Goal: Check status: Check status

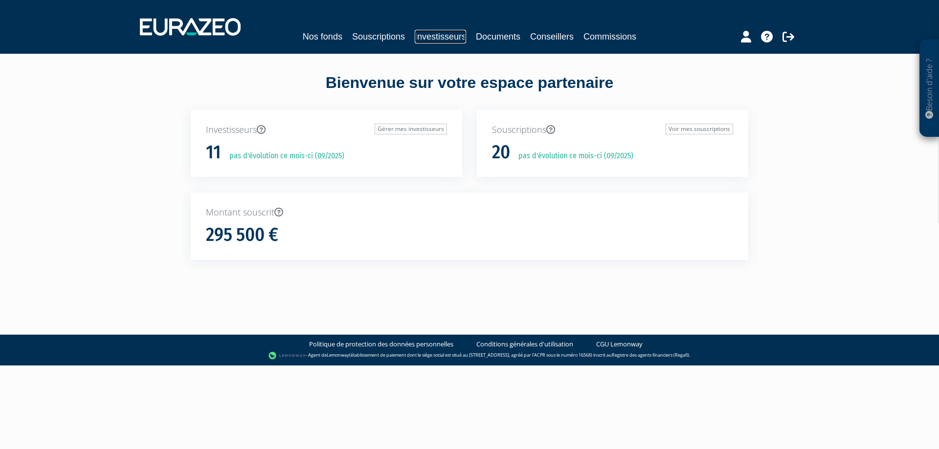
click at [433, 40] on link "Investisseurs" at bounding box center [440, 37] width 51 height 14
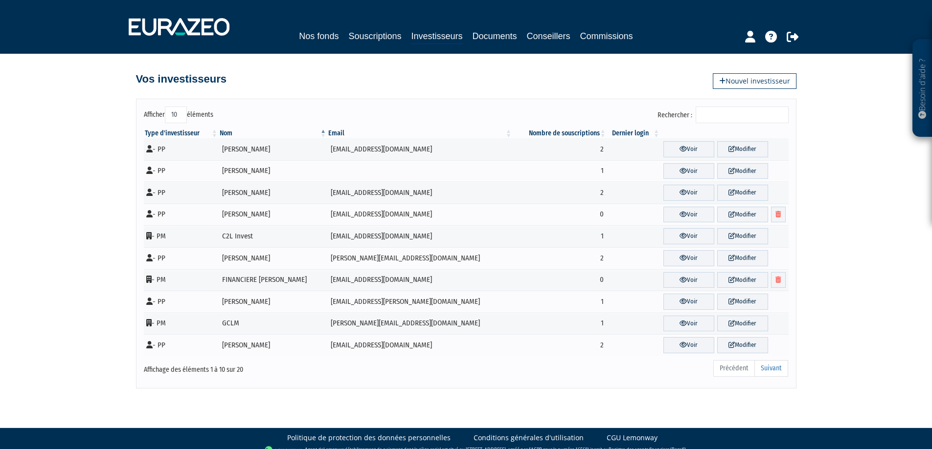
click at [723, 106] on div "Afficher 10 25 50 100 éléments Rechercher : Type d'investisseur Nom Email Nombr…" at bounding box center [466, 244] width 660 height 290
click at [728, 112] on input "Rechercher :" at bounding box center [741, 115] width 93 height 17
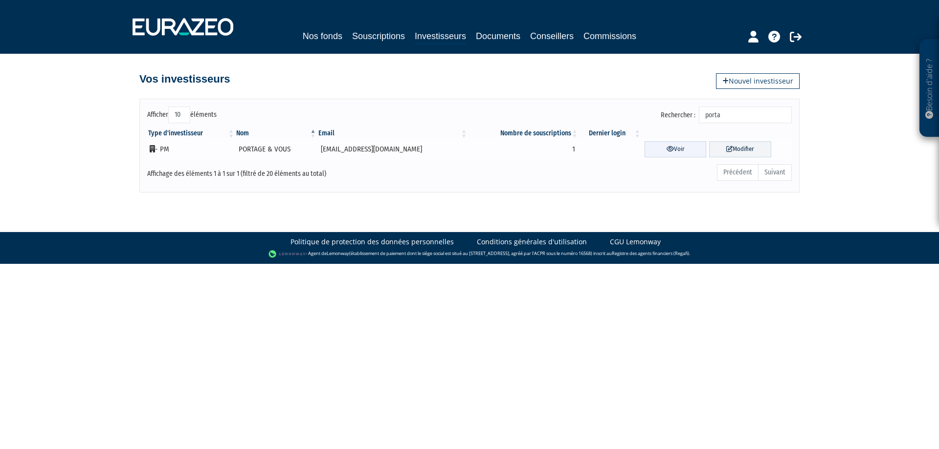
type input "porta"
click at [675, 142] on td "Voir Modifier" at bounding box center [717, 149] width 150 height 22
click at [676, 147] on link "Voir" at bounding box center [676, 149] width 62 height 16
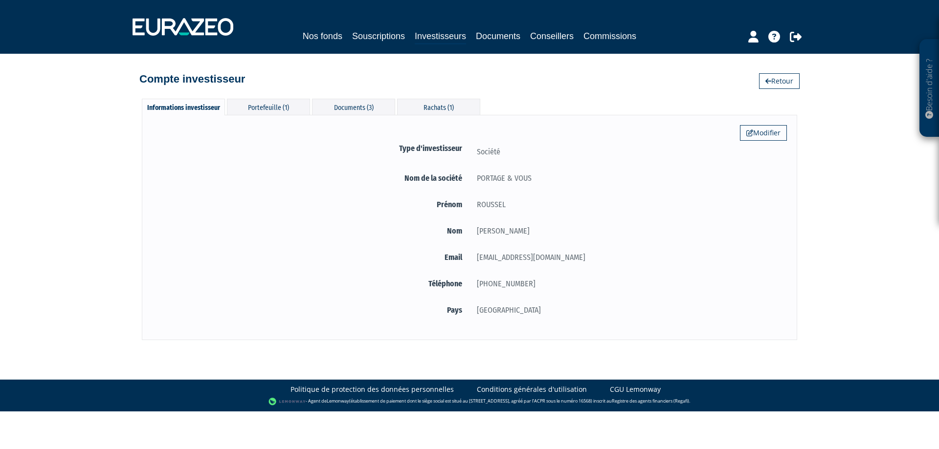
click at [436, 94] on div "Informations investisseur Portefeuille (1) Documents (3) Rachats (1) Modifier T…" at bounding box center [470, 214] width 558 height 251
click at [441, 104] on div "Rachats (1)" at bounding box center [438, 107] width 83 height 16
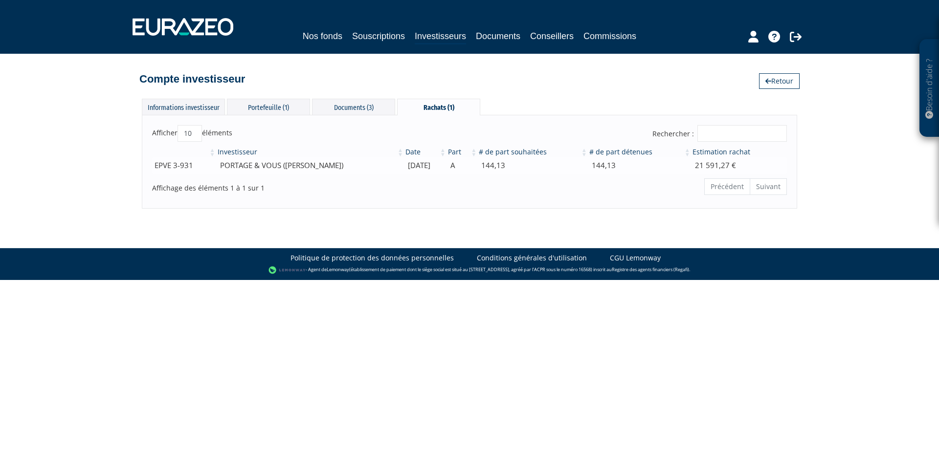
drag, startPoint x: 441, startPoint y: 166, endPoint x: 336, endPoint y: 166, distance: 104.2
click at [336, 166] on tr "EPVE 3-931 PORTAGE & VOUS (Lydie Roussel) 25/07/2025 A 144,13 144,13 21 591,27 €" at bounding box center [469, 165] width 635 height 17
click at [507, 198] on div "Précédent Suivant" at bounding box center [605, 188] width 364 height 21
